Goal: Information Seeking & Learning: Learn about a topic

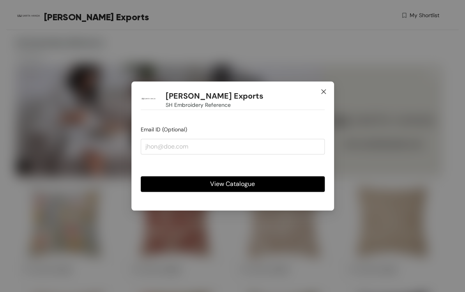
click at [322, 90] on icon "close" at bounding box center [322, 91] width 5 height 5
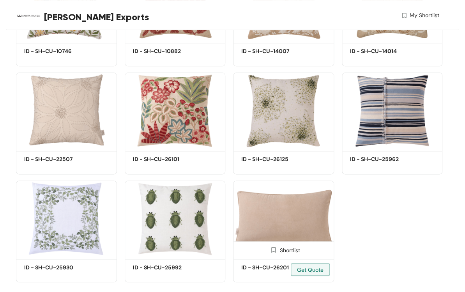
scroll to position [212, 0]
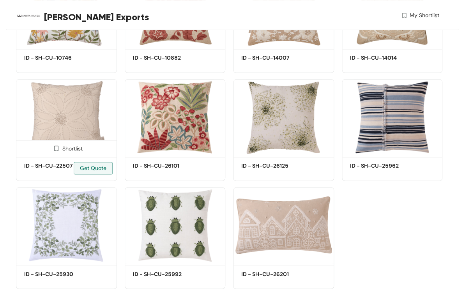
click at [73, 118] on img at bounding box center [66, 117] width 101 height 76
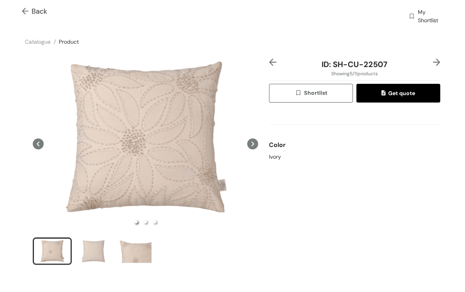
click at [253, 141] on icon at bounding box center [252, 143] width 11 height 11
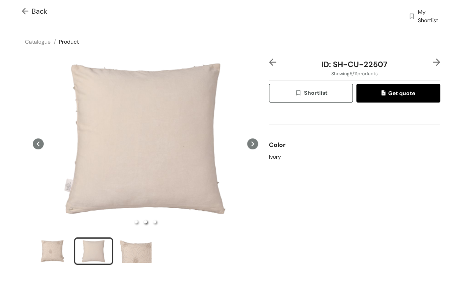
click at [253, 141] on icon at bounding box center [252, 143] width 11 height 11
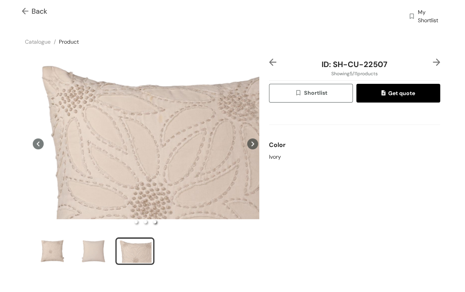
click at [23, 10] on img at bounding box center [27, 12] width 10 height 8
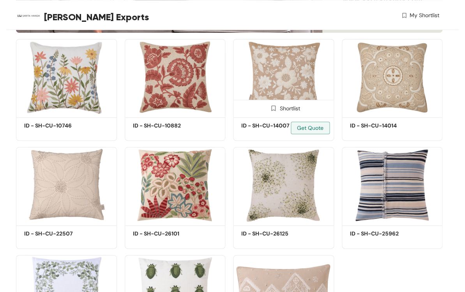
scroll to position [122, 0]
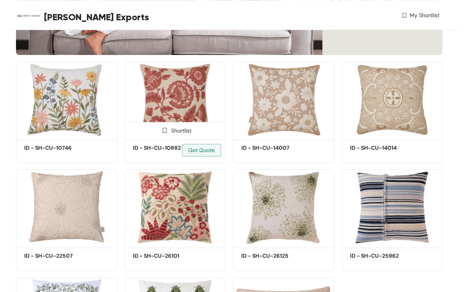
click at [164, 98] on img at bounding box center [175, 99] width 101 height 76
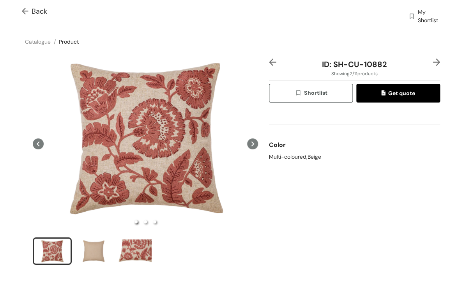
click at [26, 9] on img at bounding box center [27, 12] width 10 height 8
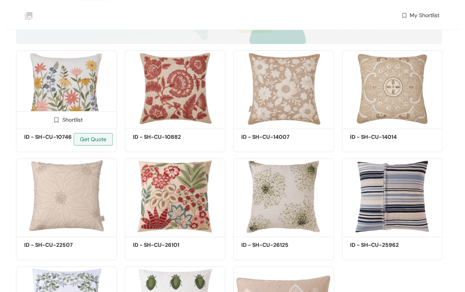
scroll to position [122, 0]
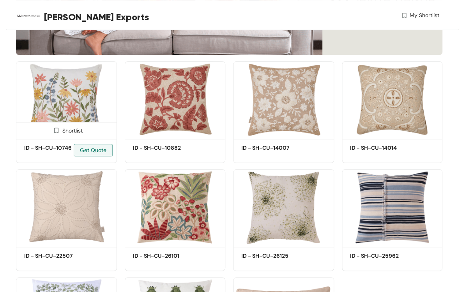
click at [72, 74] on img at bounding box center [66, 99] width 101 height 76
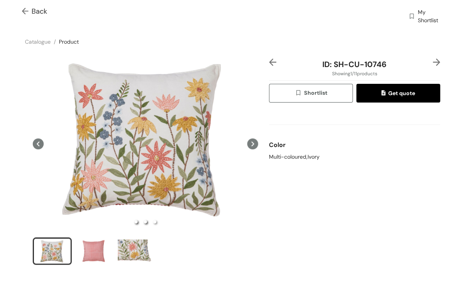
click at [145, 222] on li "slide item 2" at bounding box center [145, 221] width 3 height 3
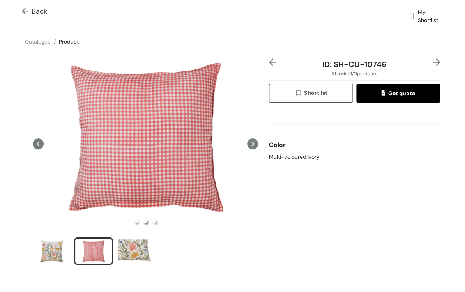
click at [153, 223] on ul at bounding box center [145, 221] width 241 height 8
click at [154, 221] on li "slide item 3" at bounding box center [154, 221] width 3 height 3
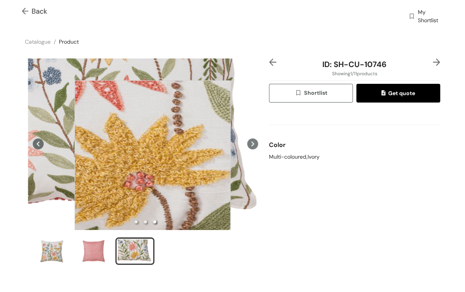
click at [152, 158] on div at bounding box center [152, 158] width 156 height 156
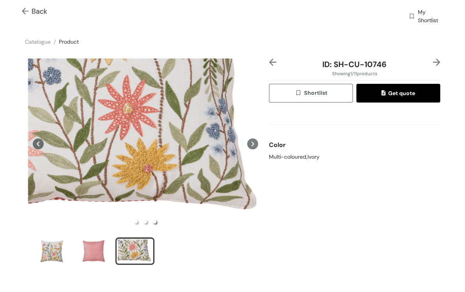
click at [30, 14] on img at bounding box center [27, 12] width 10 height 8
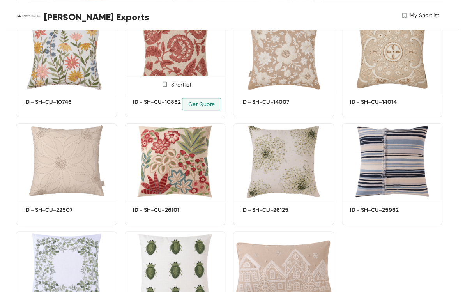
scroll to position [234, 0]
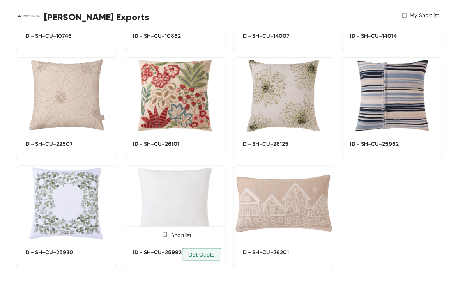
click at [141, 194] on img at bounding box center [175, 203] width 101 height 76
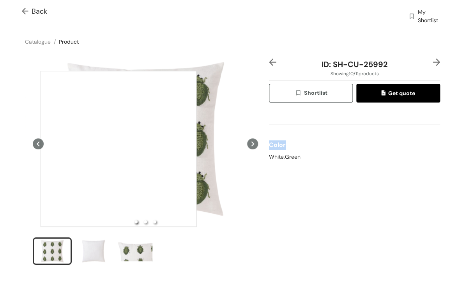
click at [118, 149] on div at bounding box center [118, 149] width 156 height 156
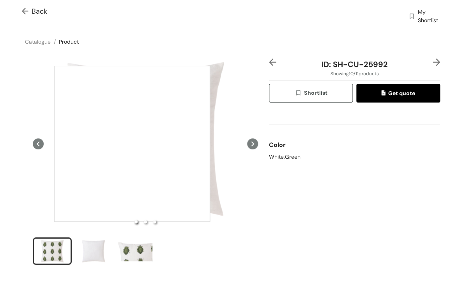
click at [132, 144] on div at bounding box center [132, 144] width 156 height 156
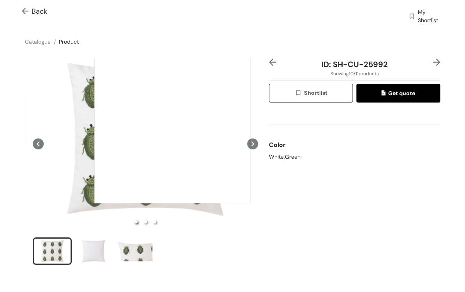
click at [172, 125] on div at bounding box center [172, 125] width 156 height 156
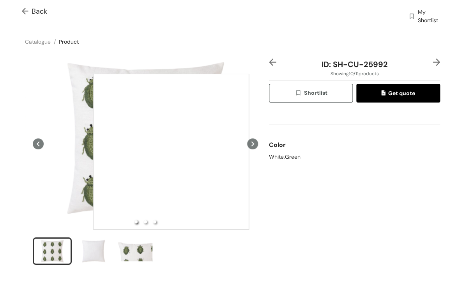
click at [171, 151] on div at bounding box center [171, 152] width 156 height 156
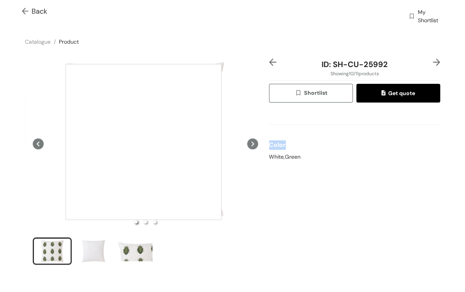
click at [143, 142] on div at bounding box center [143, 142] width 156 height 156
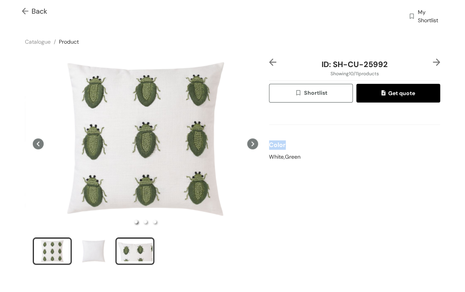
click at [128, 252] on div "slide item 3" at bounding box center [134, 250] width 35 height 23
